Goal: Find specific page/section: Find specific page/section

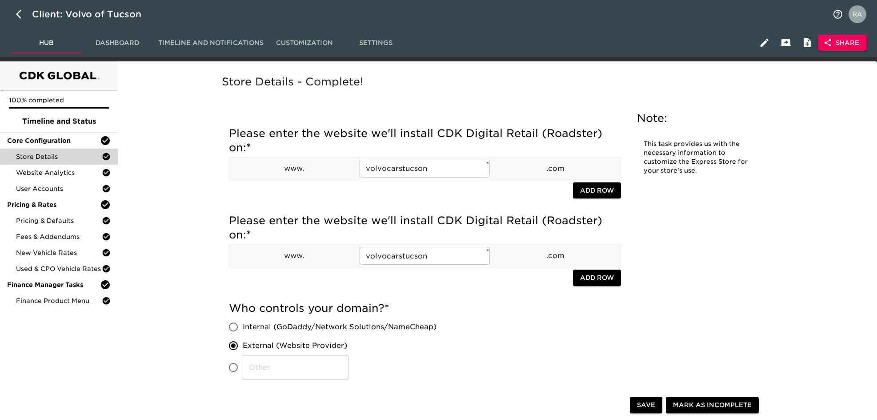
scroll to position [1320, 0]
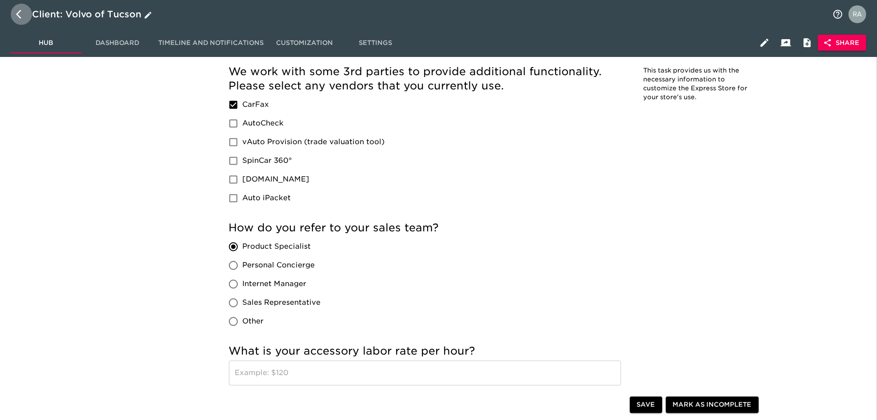
click at [13, 11] on button "button" at bounding box center [21, 14] width 21 height 21
select select "10"
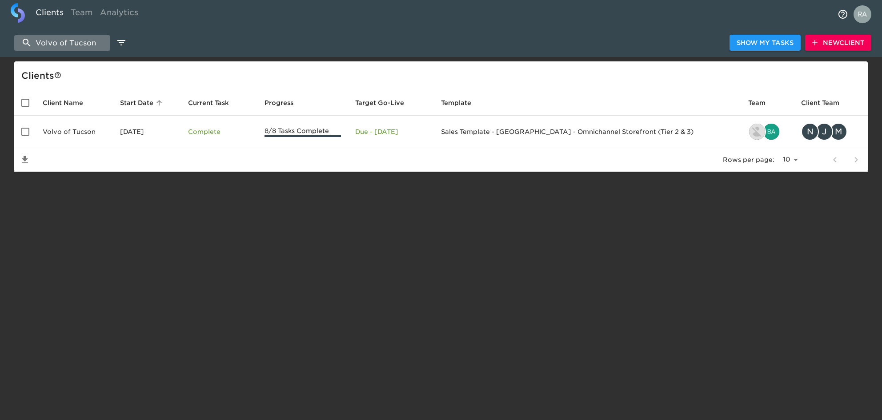
drag, startPoint x: 96, startPoint y: 41, endPoint x: 20, endPoint y: 47, distance: 75.8
click at [20, 47] on input "Volvo of Tucson" at bounding box center [62, 43] width 96 height 16
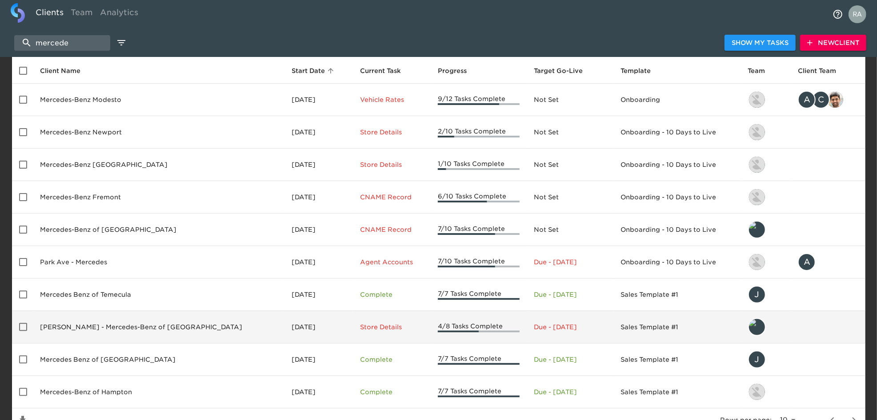
scroll to position [25, 0]
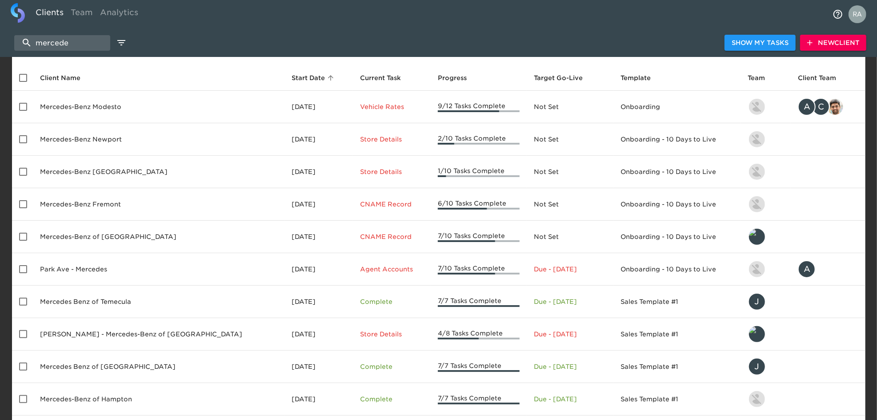
drag, startPoint x: 90, startPoint y: 40, endPoint x: -1, endPoint y: 38, distance: 91.1
click at [0, 38] on html "Clients Team Analytics mercede Show My Tasks New Client Client s Client Name St…" at bounding box center [438, 221] width 877 height 492
paste input "Mercedes-Benz of Grand Blanc"
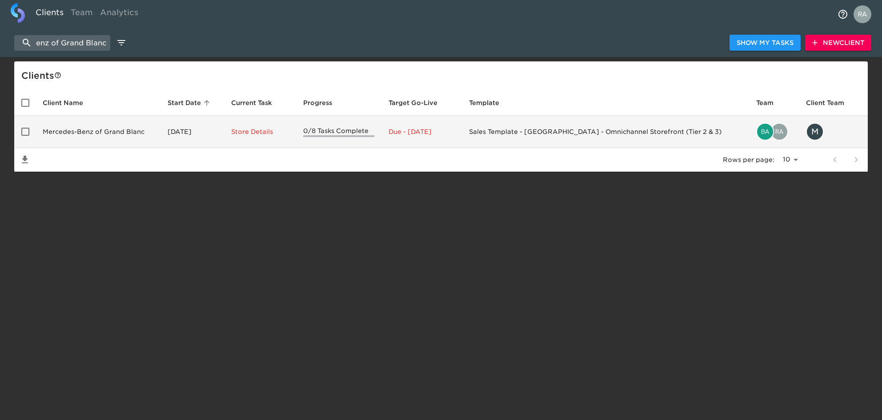
type input "Mercedes-Benz of Grand Blanc"
click at [87, 137] on td "Mercedes-Benz of Grand Blanc" at bounding box center [98, 132] width 125 height 32
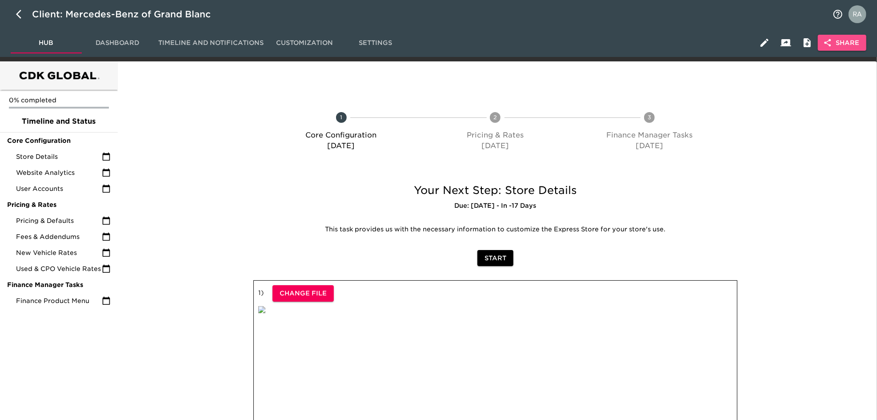
click at [838, 40] on span "Share" at bounding box center [842, 42] width 34 height 11
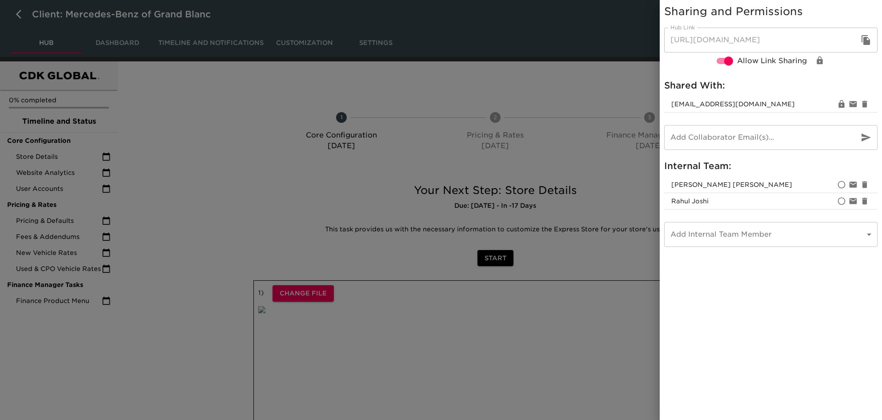
click at [552, 125] on div at bounding box center [441, 210] width 882 height 420
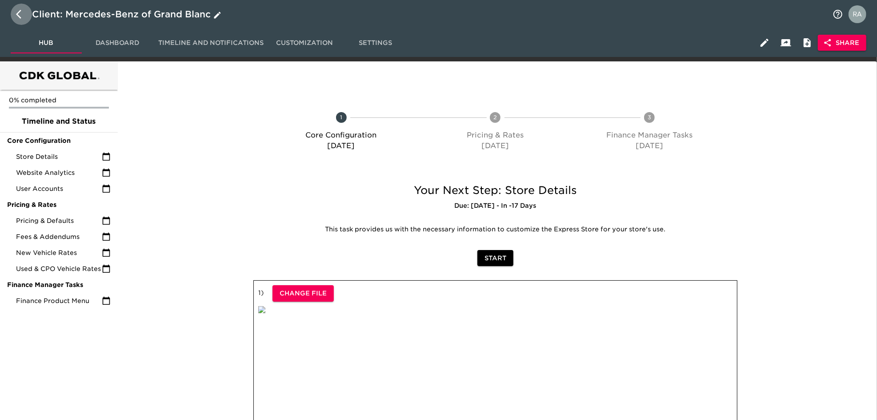
click at [23, 13] on icon "button" at bounding box center [21, 14] width 11 height 11
select select "10"
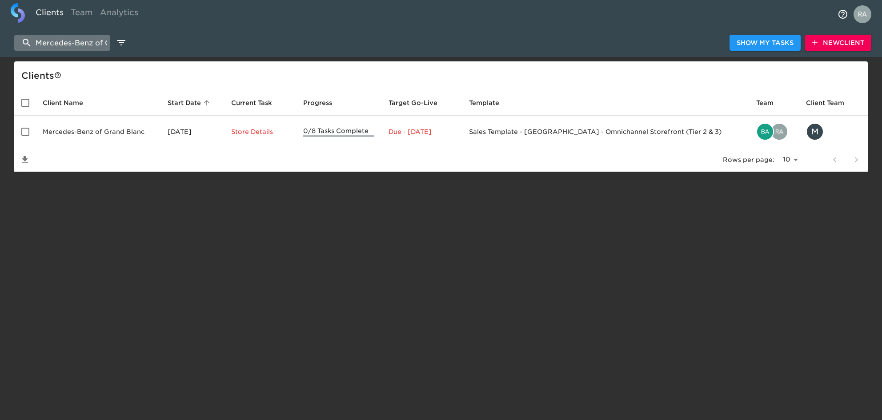
click at [88, 44] on input "Mercedes-Benz of Grand Blanc" at bounding box center [62, 43] width 96 height 16
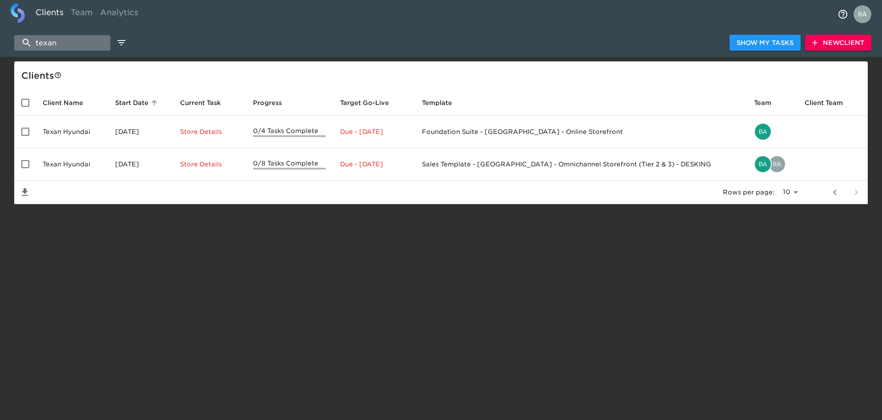
drag, startPoint x: 68, startPoint y: 41, endPoint x: 24, endPoint y: 40, distance: 44.0
click at [24, 40] on input "texan" at bounding box center [62, 43] width 96 height 16
paste input "Texan Hyundai"
type input "Texan Hyundai"
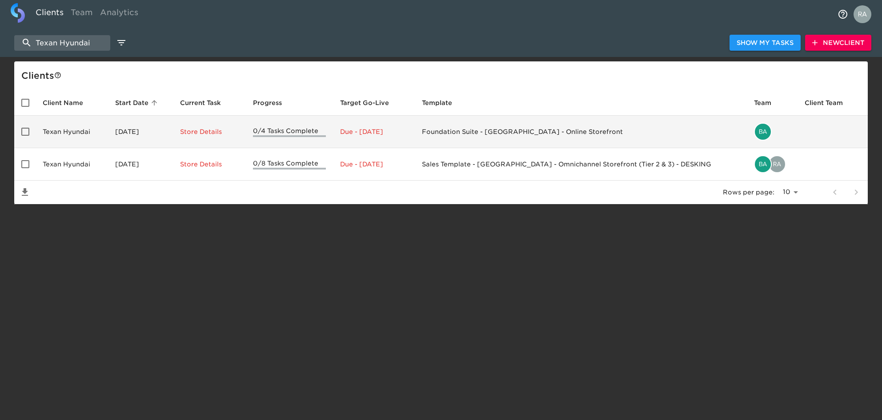
click at [643, 137] on td "Foundation Suite - [GEOGRAPHIC_DATA] - Online Storefront" at bounding box center [581, 132] width 332 height 32
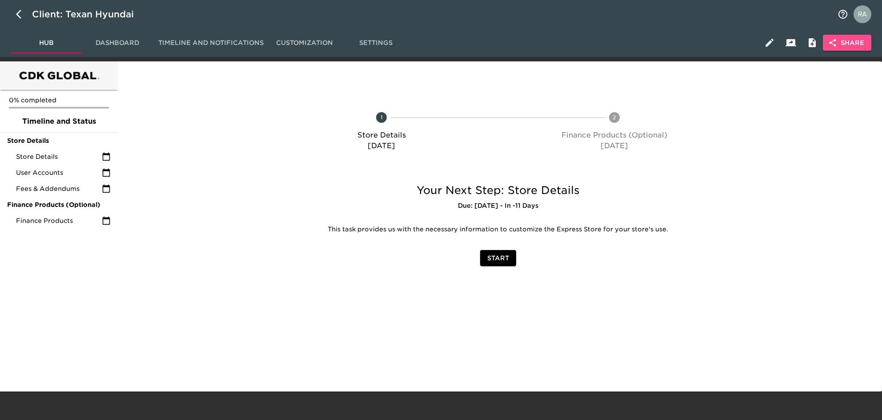
click at [852, 44] on span "Share" at bounding box center [847, 42] width 34 height 11
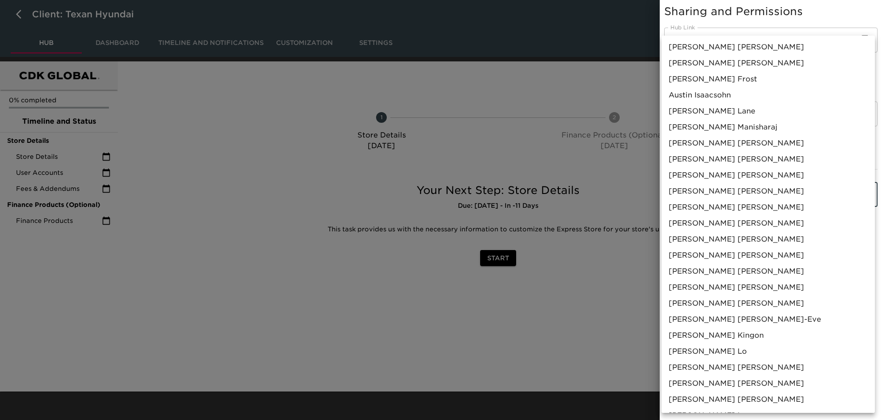
click at [728, 191] on body "Client: Texan Hyundai Hub Dashboard Timeline and Notifications Customization Se…" at bounding box center [441, 195] width 882 height 391
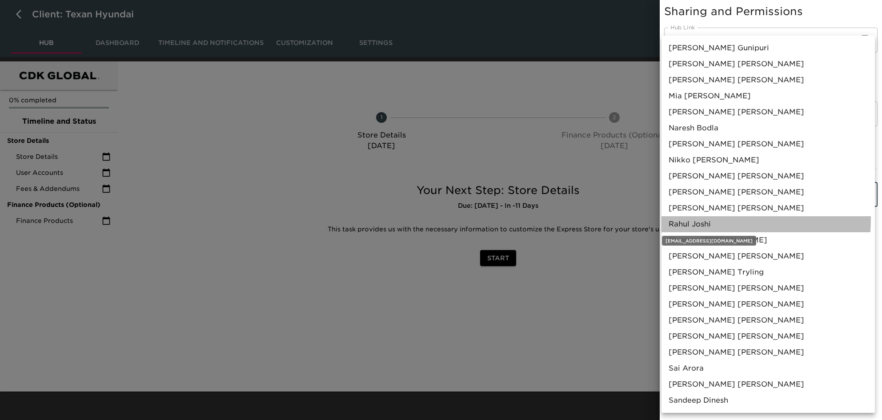
click at [701, 219] on span "[PERSON_NAME]" at bounding box center [689, 224] width 42 height 11
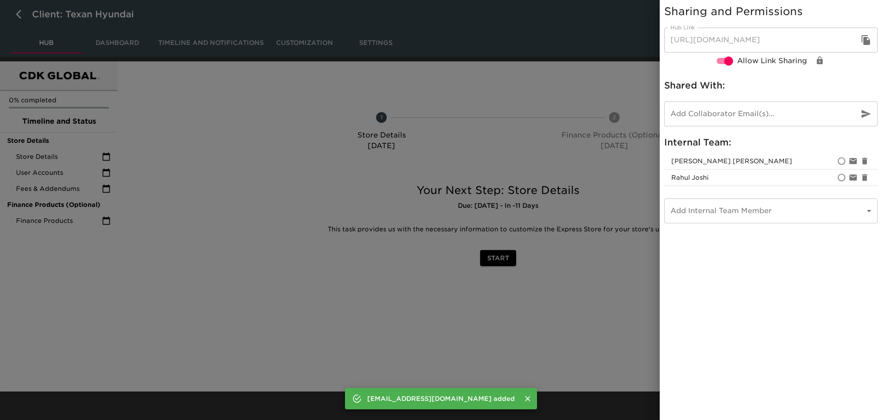
click at [527, 294] on div at bounding box center [441, 210] width 882 height 420
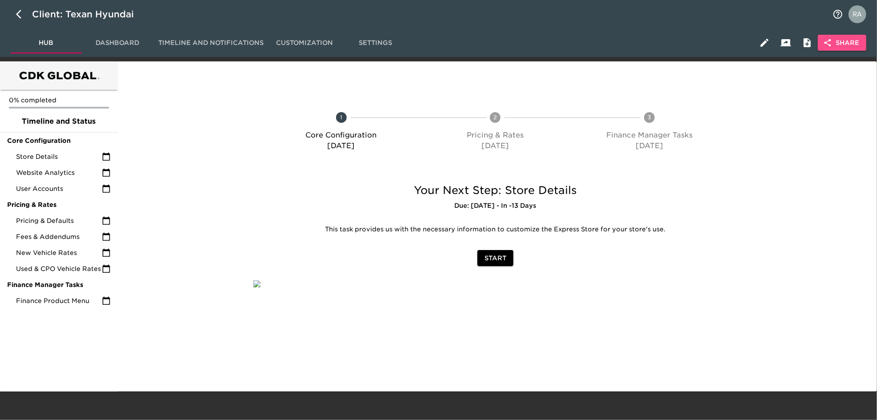
click at [829, 44] on icon "button" at bounding box center [827, 42] width 9 height 9
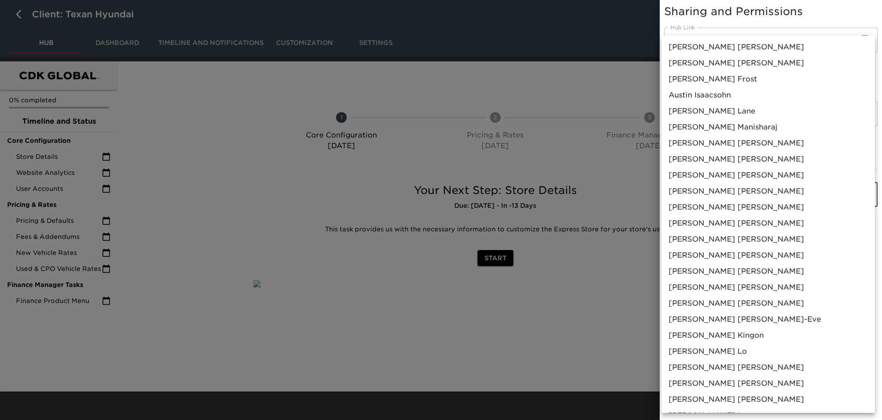
click at [771, 188] on body "Client: Texan Hyundai Hub Dashboard Timeline and Notifications Customization Se…" at bounding box center [441, 195] width 882 height 391
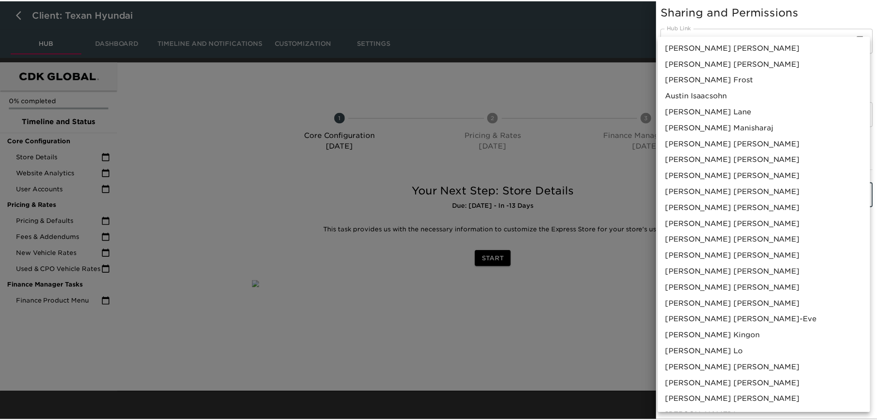
scroll to position [415, 0]
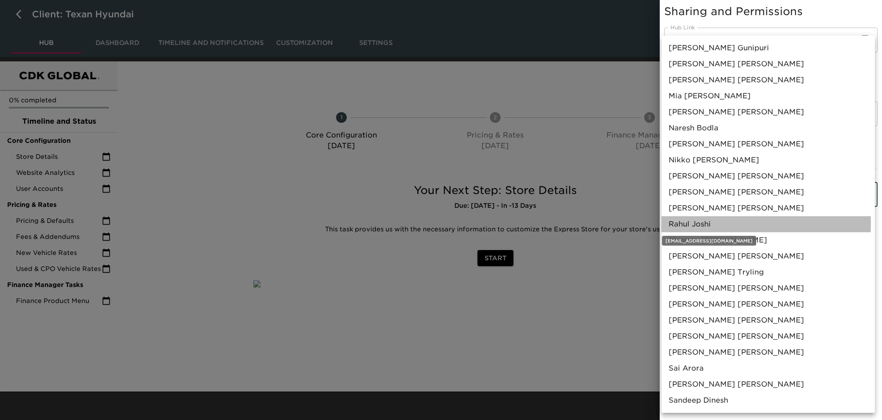
click at [708, 223] on span "[PERSON_NAME]" at bounding box center [689, 224] width 42 height 11
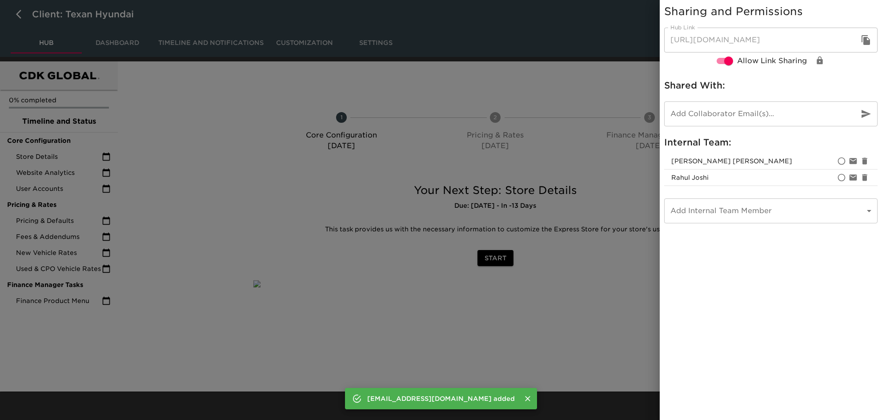
click at [591, 290] on div at bounding box center [441, 210] width 882 height 420
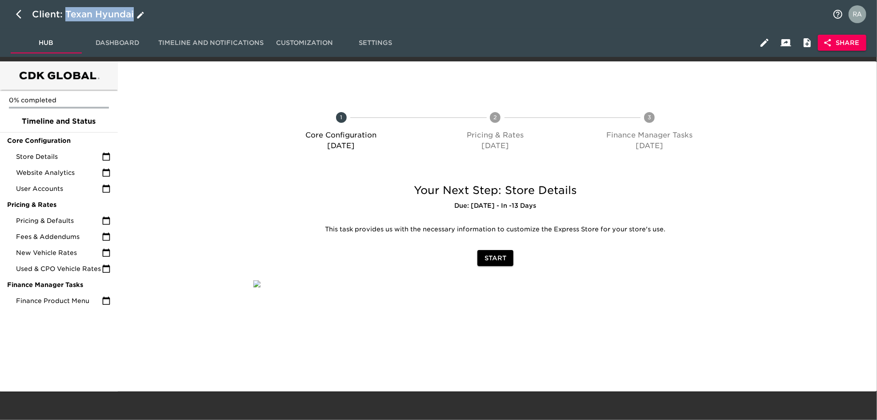
drag, startPoint x: 67, startPoint y: 13, endPoint x: 134, endPoint y: 12, distance: 67.6
click at [134, 12] on div "Client: Texan Hyundai" at bounding box center [89, 14] width 114 height 14
drag, startPoint x: 110, startPoint y: 19, endPoint x: 26, endPoint y: 19, distance: 84.4
click at [0, 0] on h6 "Texan Hyundai" at bounding box center [0, 0] width 0 height 0
click at [16, 18] on icon "button" at bounding box center [21, 14] width 11 height 11
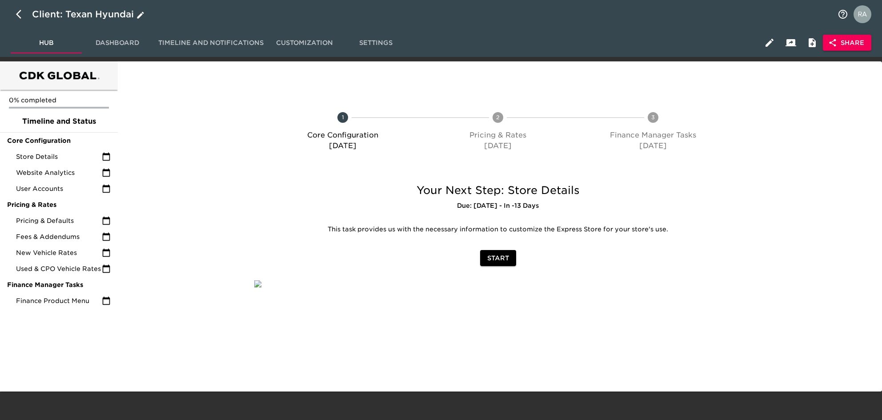
select select "10"
